Goal: Transaction & Acquisition: Subscribe to service/newsletter

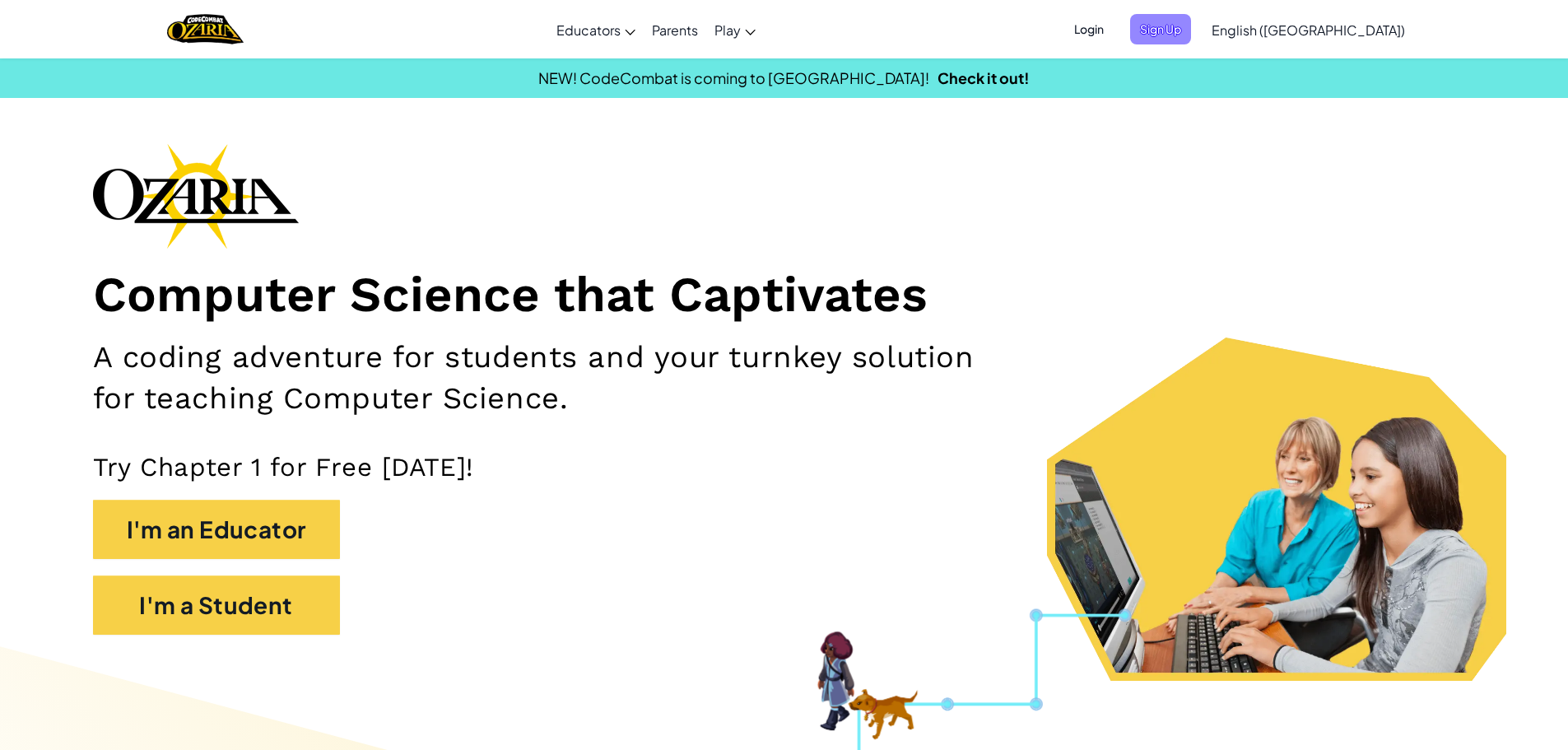
click at [1191, 21] on span "Sign Up" at bounding box center [1160, 29] width 61 height 31
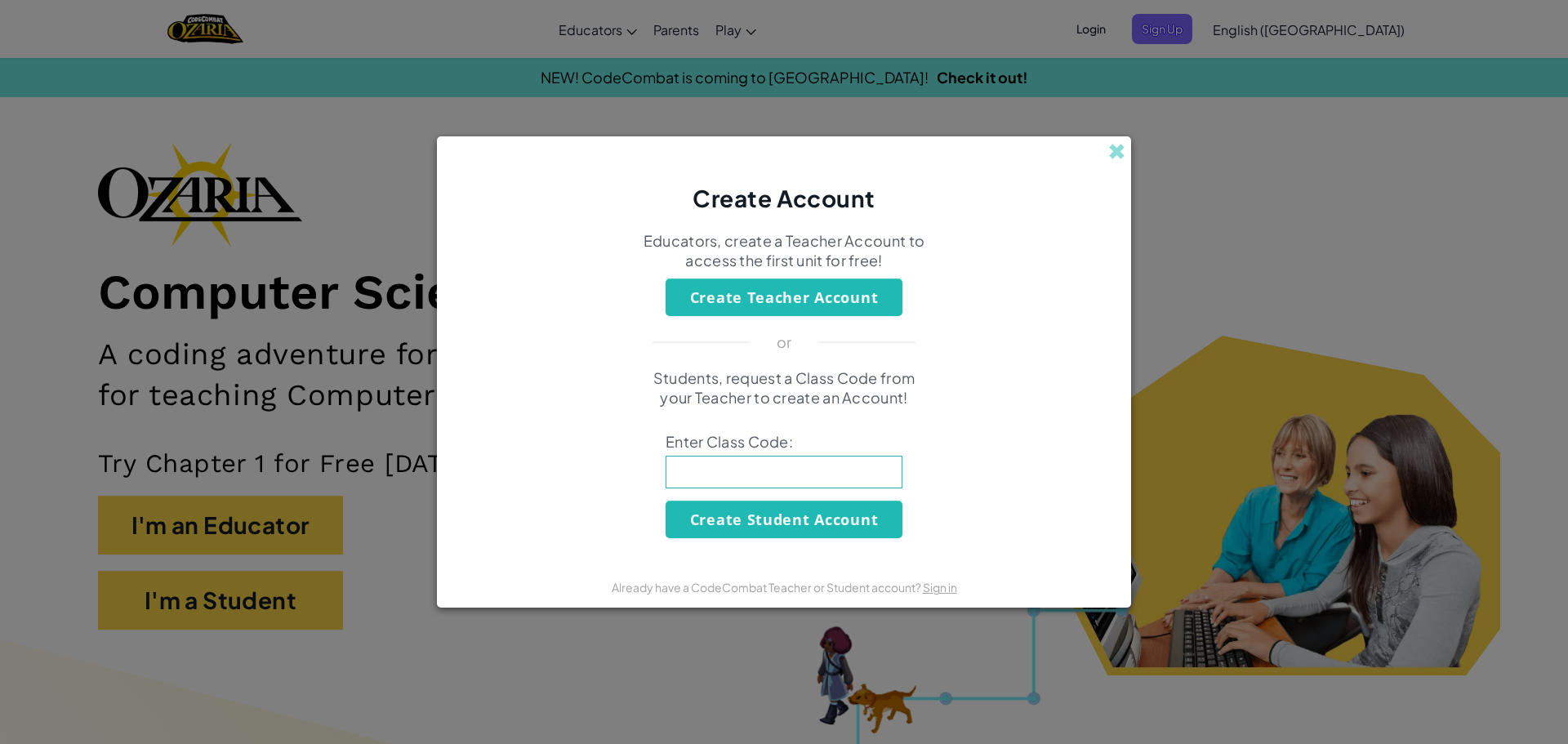
click at [1127, 153] on div "Create Account" at bounding box center [784, 175] width 694 height 78
click at [1122, 144] on span at bounding box center [1117, 152] width 17 height 17
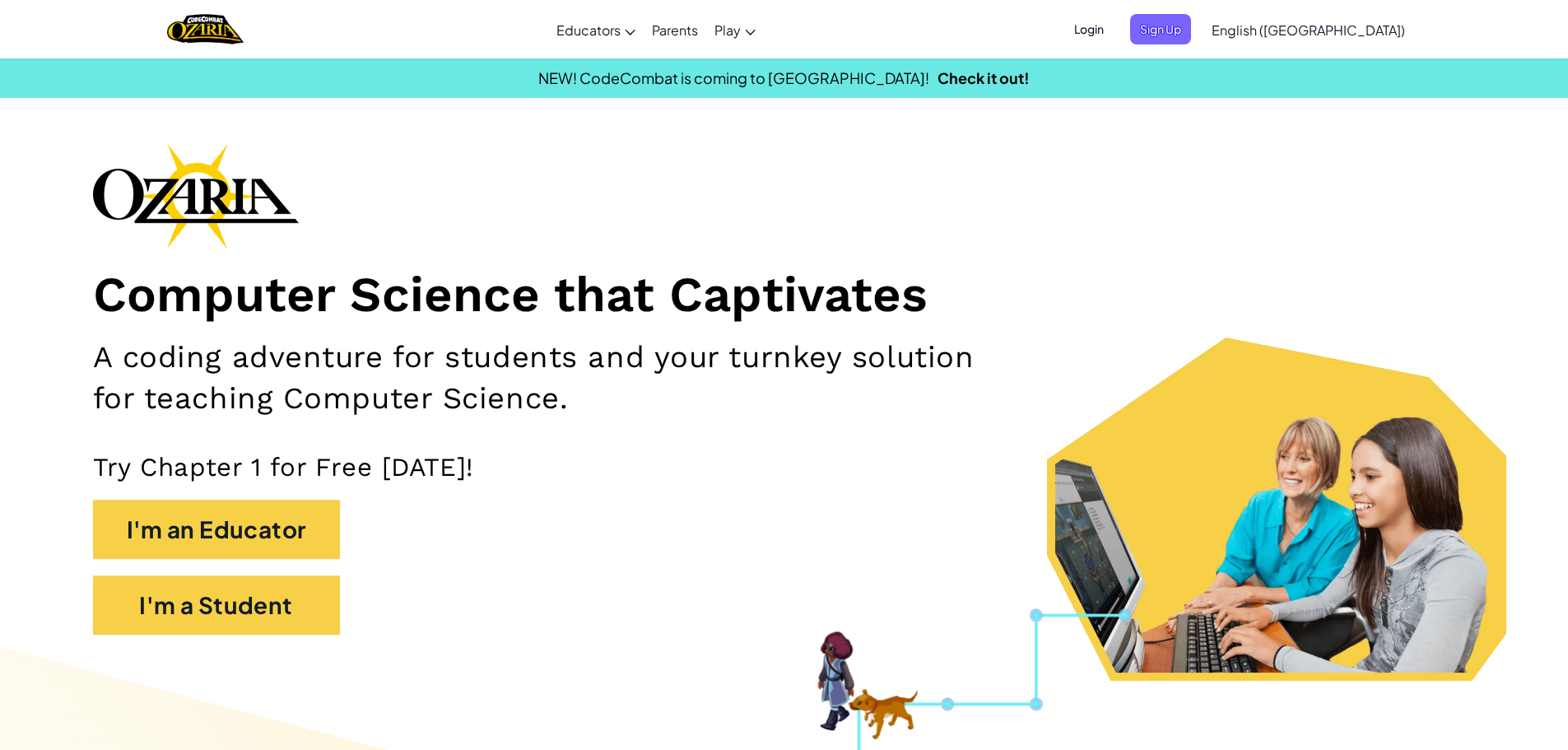
click at [1114, 25] on span "Login" at bounding box center [1089, 29] width 49 height 31
